Goal: Information Seeking & Learning: Learn about a topic

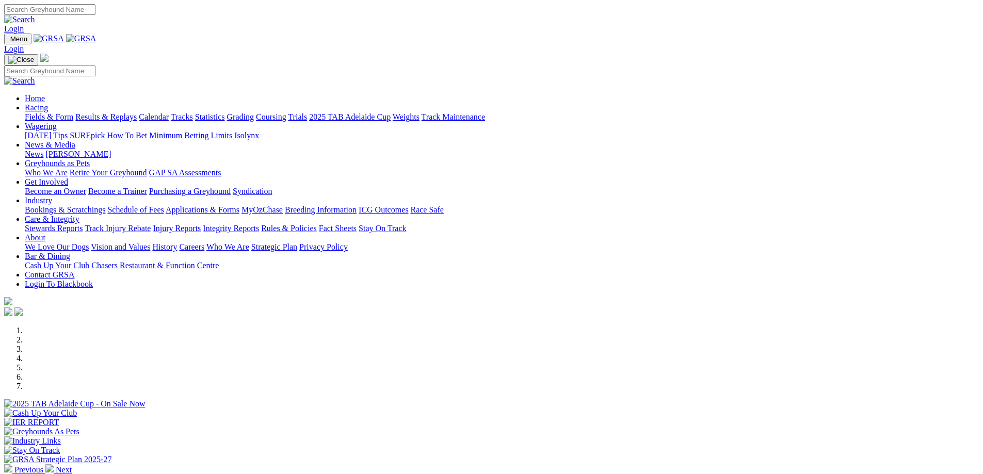
scroll to position [309, 0]
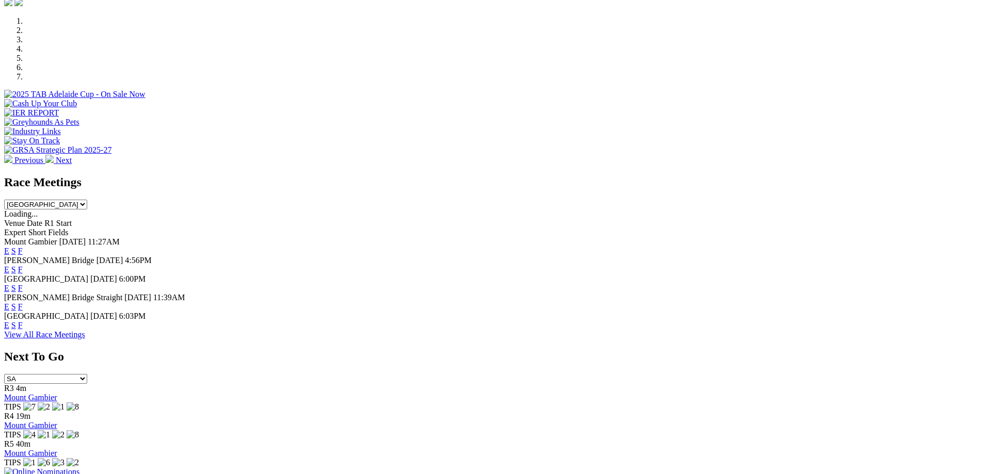
click at [23, 247] on link "F" at bounding box center [20, 251] width 5 height 9
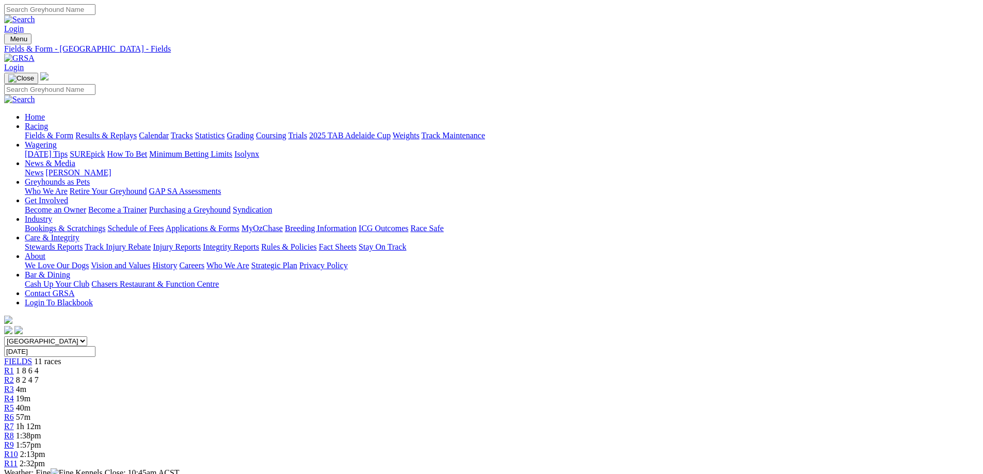
click at [365, 385] on div "R3 4m" at bounding box center [491, 389] width 974 height 9
click at [14, 366] on span "R1" at bounding box center [9, 370] width 10 height 9
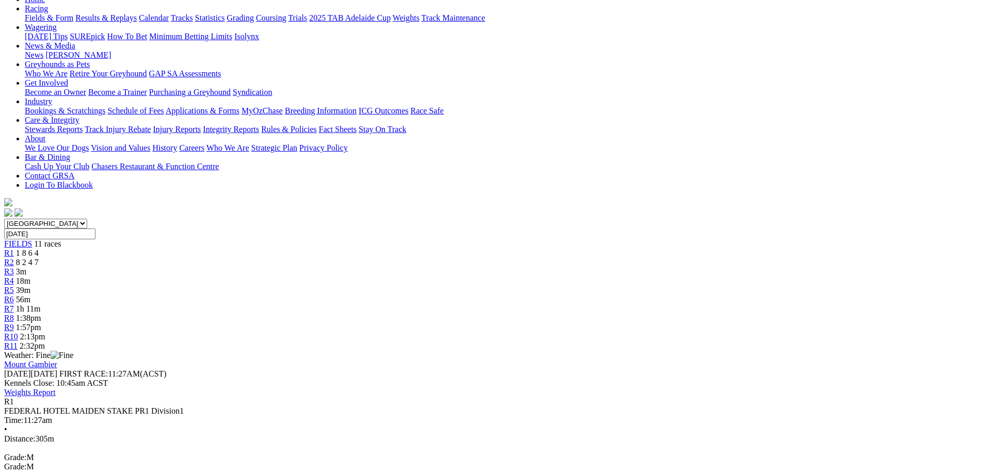
scroll to position [155, 0]
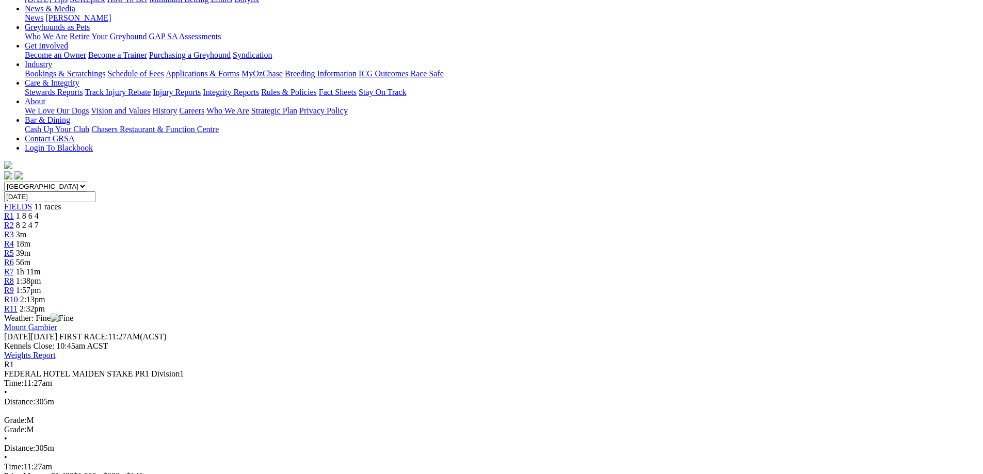
click at [14, 221] on span "R2" at bounding box center [9, 225] width 10 height 9
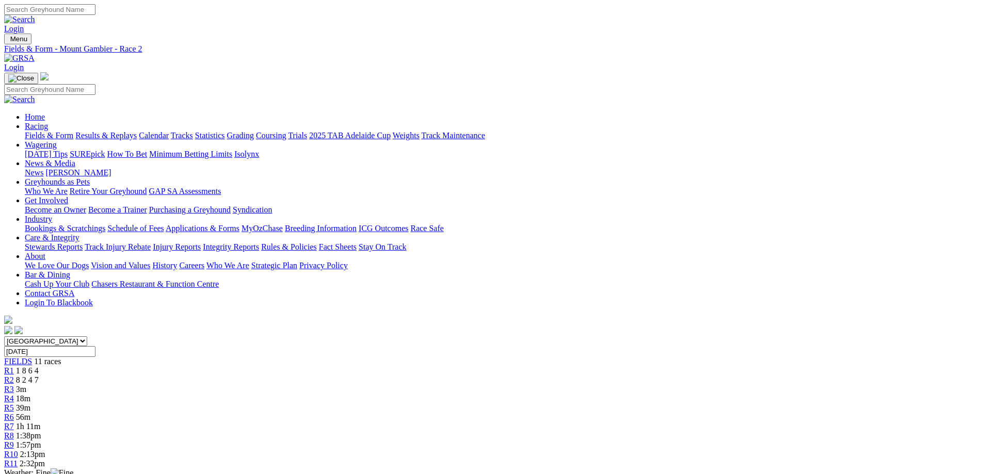
click at [370, 385] on div "R3 3m" at bounding box center [491, 389] width 974 height 9
click at [14, 385] on link "R3" at bounding box center [9, 389] width 10 height 9
click at [29, 385] on span "-8m" at bounding box center [22, 389] width 13 height 9
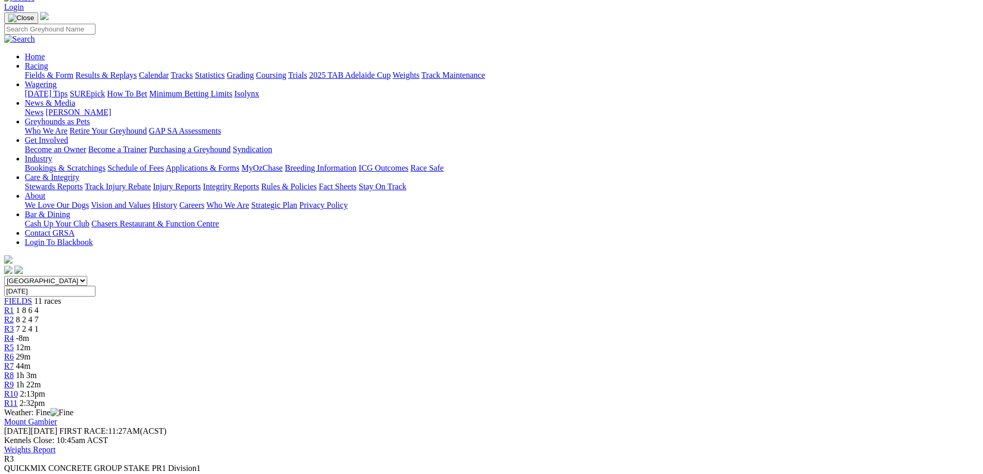
scroll to position [52, 0]
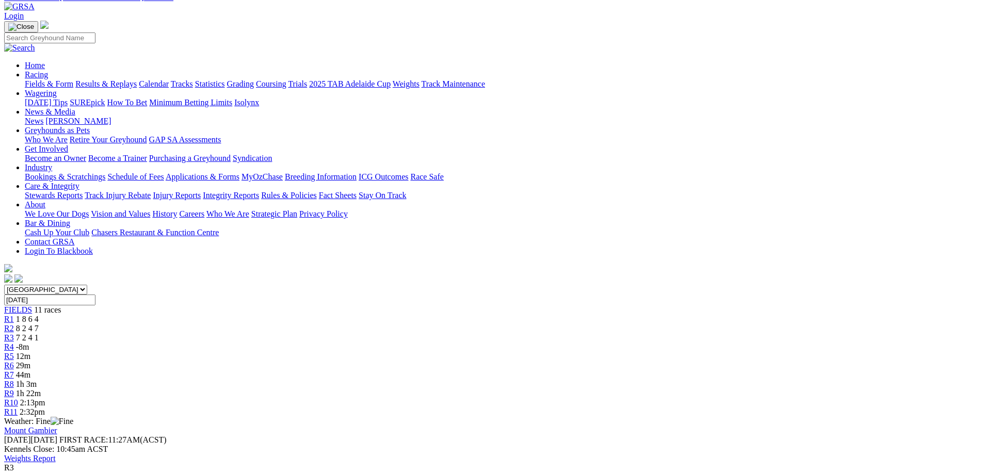
click at [14, 342] on link "R4" at bounding box center [9, 346] width 10 height 9
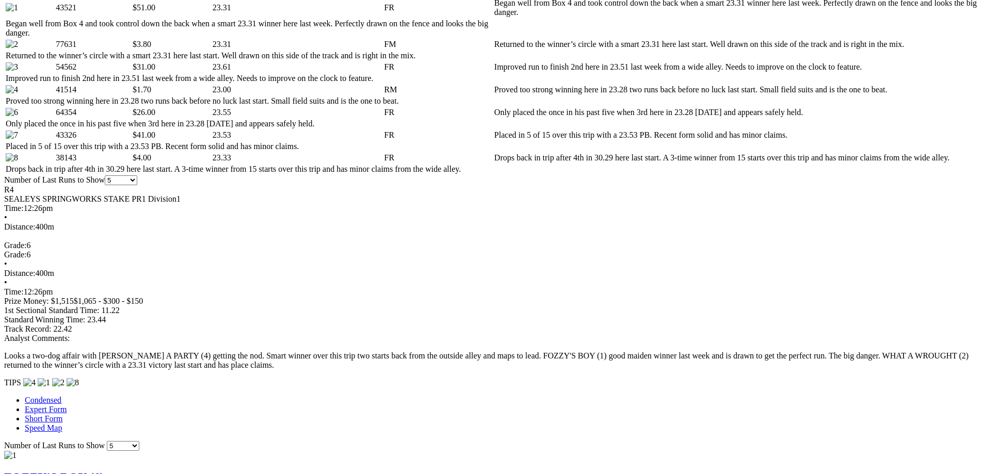
scroll to position [516, 0]
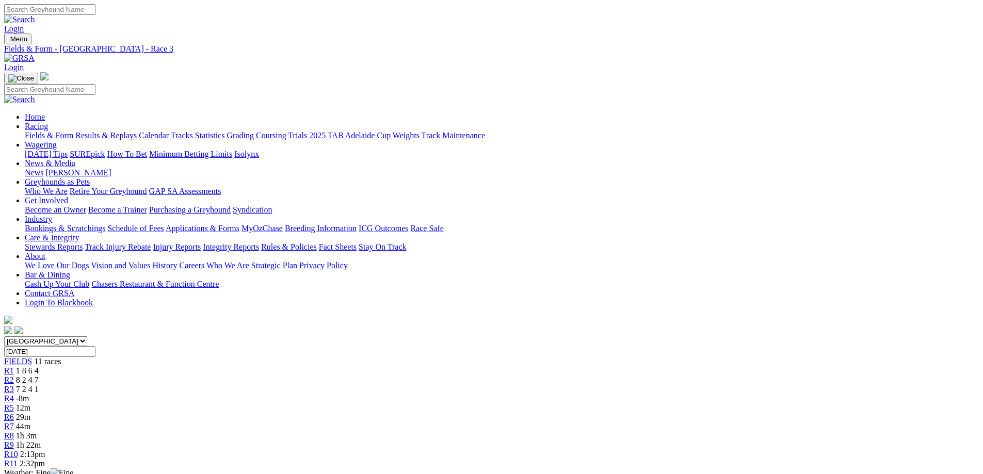
scroll to position [25, 0]
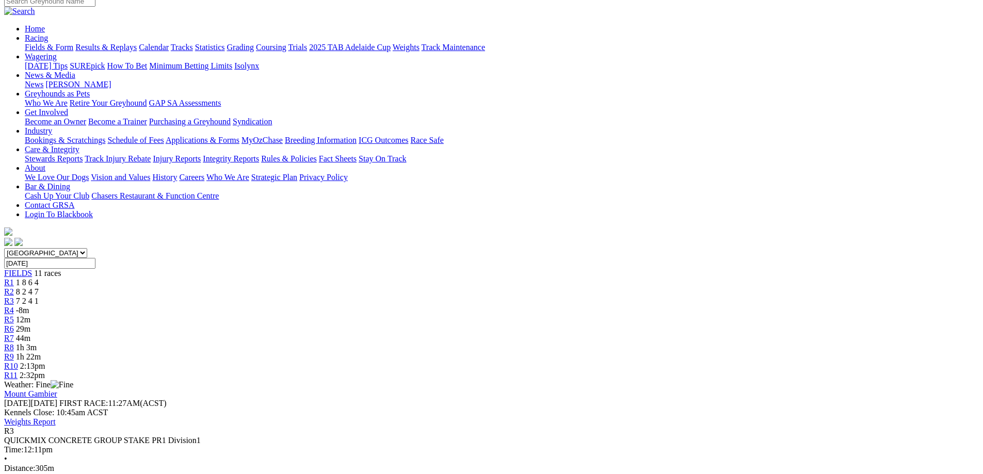
scroll to position [0, 0]
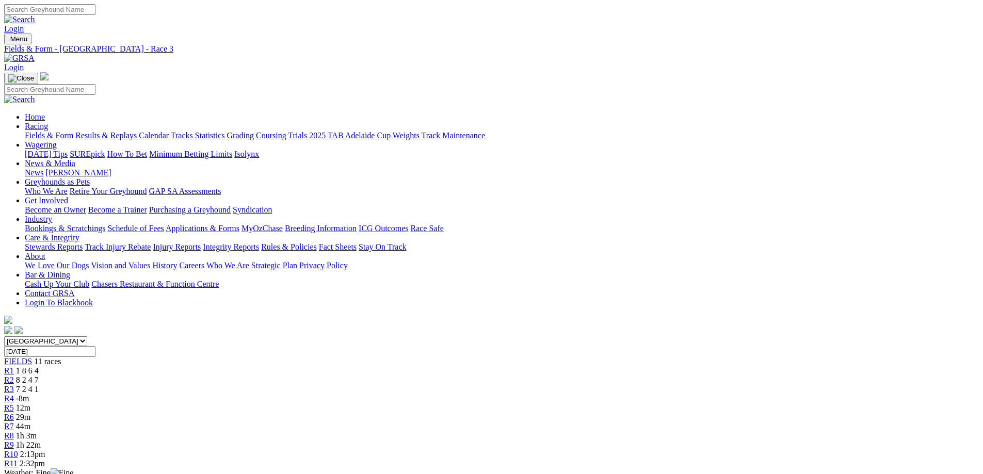
click at [14, 394] on link "R4" at bounding box center [9, 398] width 10 height 9
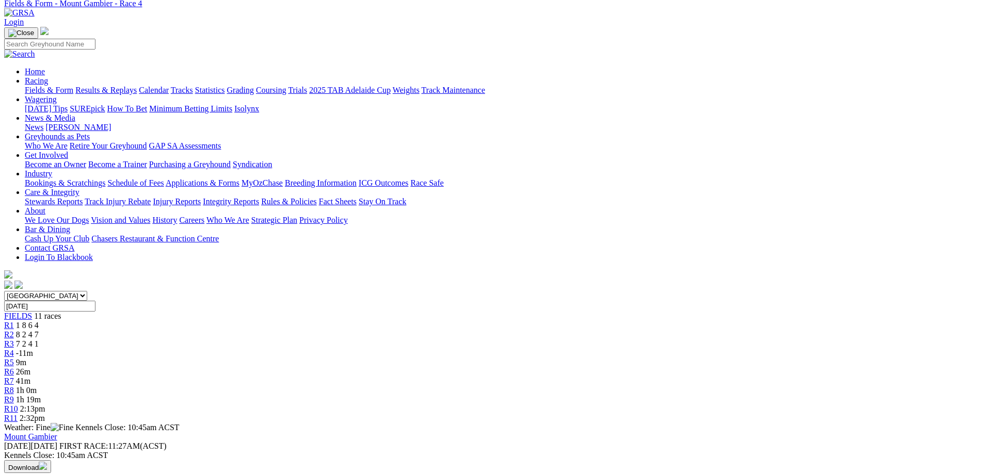
scroll to position [155, 0]
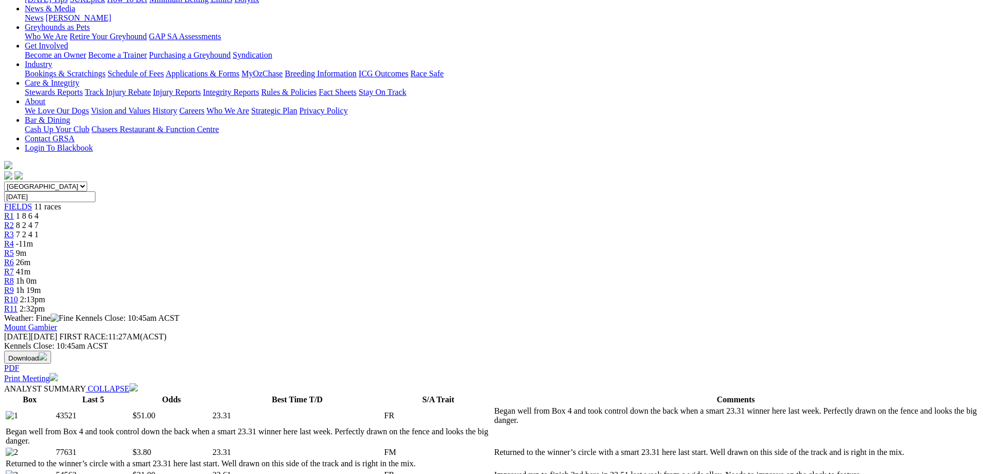
click at [14, 239] on span "R4" at bounding box center [9, 243] width 10 height 9
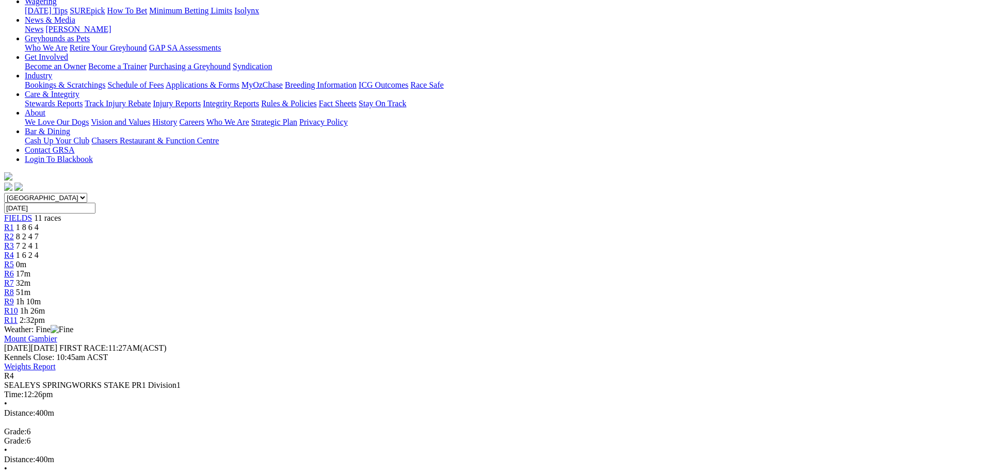
scroll to position [155, 0]
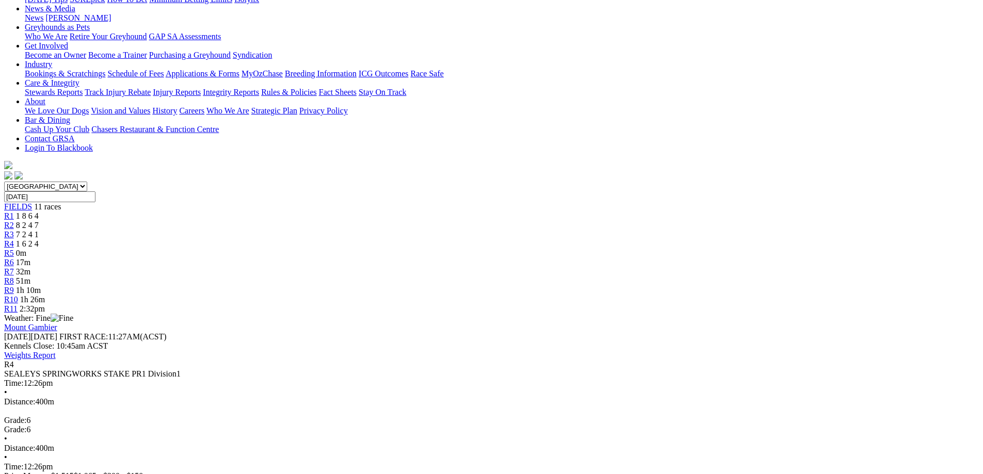
click at [26, 249] on span "0m" at bounding box center [21, 253] width 10 height 9
